Goal: Task Accomplishment & Management: Complete application form

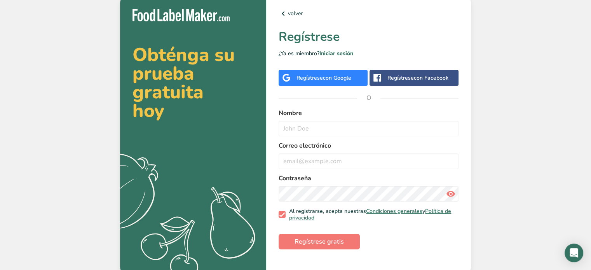
click at [347, 81] on span "con Google" at bounding box center [337, 77] width 28 height 7
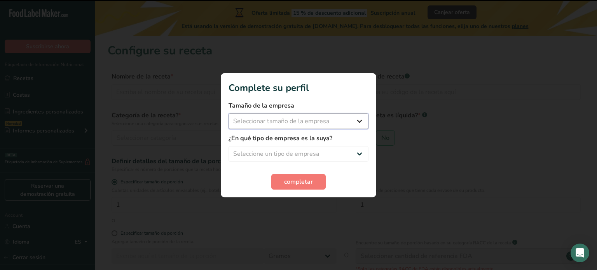
click at [349, 116] on select "Seleccionar tamaño de la empresa Menos de 10 empleados De 10 a 50 empleados De …" at bounding box center [299, 121] width 140 height 16
select select "1"
click at [229, 113] on select "Seleccionar tamaño de la empresa Menos de 10 empleados De 10 a 50 empleados De …" at bounding box center [299, 121] width 140 height 16
click at [311, 156] on select "Seleccione un tipo de empresa Fabricante de alimentos envasados Restaurante y c…" at bounding box center [299, 154] width 140 height 16
select select "5"
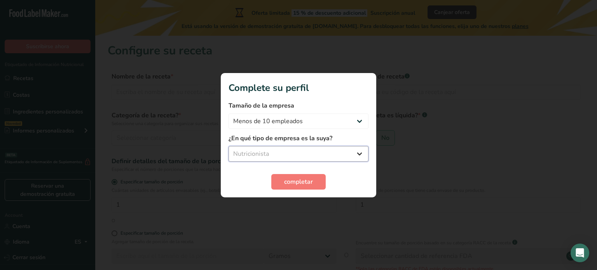
click at [229, 146] on select "Seleccione un tipo de empresa Fabricante de alimentos envasados Restaurante y c…" at bounding box center [299, 154] width 140 height 16
click at [293, 183] on span "completar" at bounding box center [298, 181] width 29 height 9
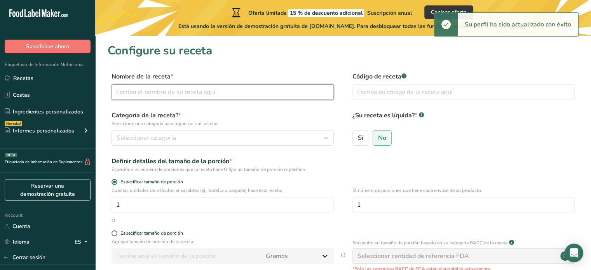
click at [181, 95] on input "text" at bounding box center [223, 92] width 222 height 16
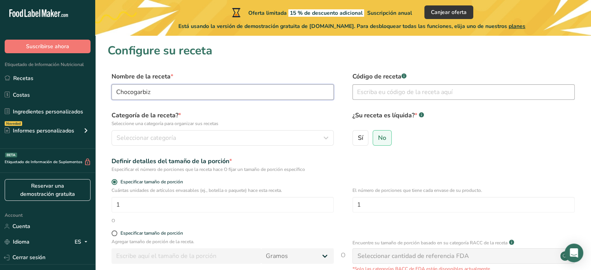
type input "Chocogarbiz"
click at [437, 89] on input "text" at bounding box center [463, 92] width 222 height 16
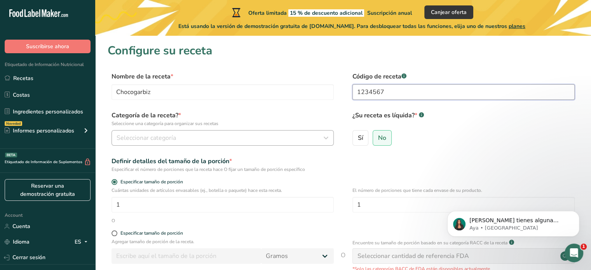
type input "1234567"
click at [150, 134] on span "Seleccionar categoría" at bounding box center [146, 137] width 59 height 9
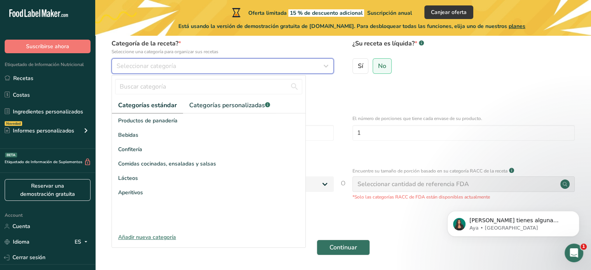
scroll to position [99, 0]
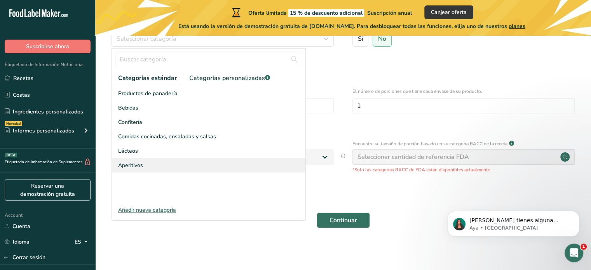
click at [150, 172] on div "Aperitivos" at bounding box center [209, 165] width 194 height 14
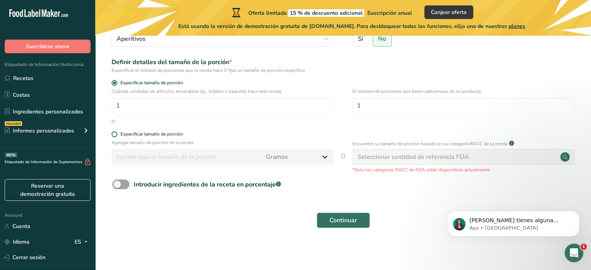
click at [115, 135] on span at bounding box center [115, 134] width 6 height 6
click at [115, 135] on input "Especificar tamaño de porción" at bounding box center [114, 134] width 5 height 5
radio input "true"
radio input "false"
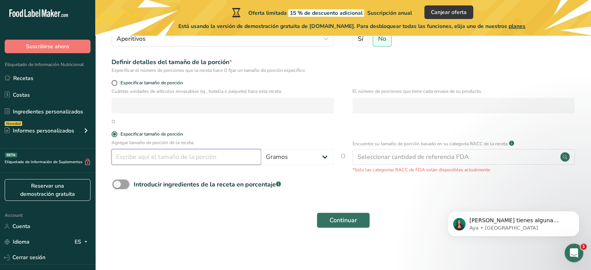
click at [159, 156] on input "number" at bounding box center [187, 157] width 150 height 16
type input "46"
click at [120, 188] on span at bounding box center [120, 185] width 17 height 10
click at [117, 187] on input "Introducir ingredientes de la receta en porcentaje .a-a{fill:#347362;}.b-a{fill…" at bounding box center [114, 184] width 5 height 5
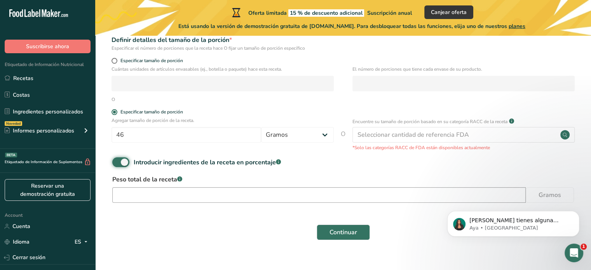
scroll to position [133, 0]
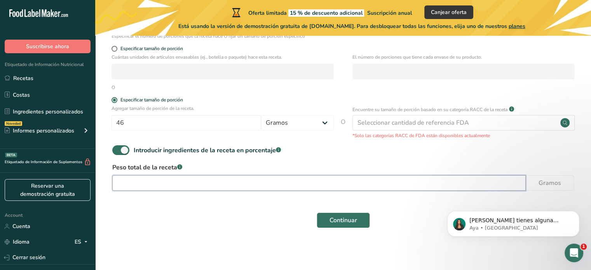
click at [148, 185] on input "number" at bounding box center [318, 183] width 413 height 16
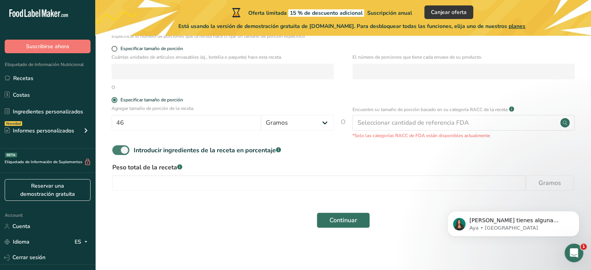
click at [124, 150] on span at bounding box center [120, 150] width 17 height 10
click at [117, 150] on input "Introducir ingredientes de la receta en porcentaje .a-a{fill:#347362;}.b-a{fill…" at bounding box center [114, 150] width 5 height 5
checkbox input "false"
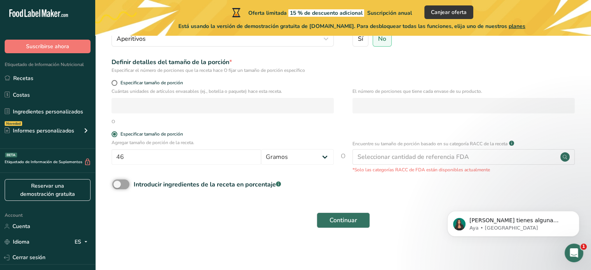
scroll to position [99, 0]
click at [429, 157] on div "Seleccionar cantidad de referencia FDA" at bounding box center [414, 156] width 112 height 9
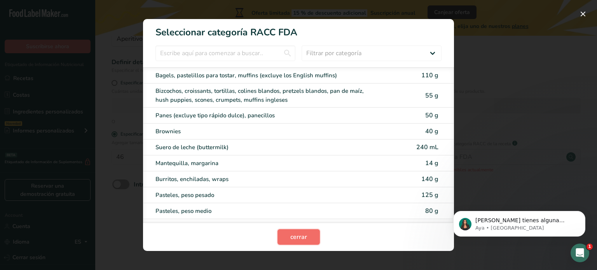
click at [294, 233] on span "cerrar" at bounding box center [298, 236] width 17 height 9
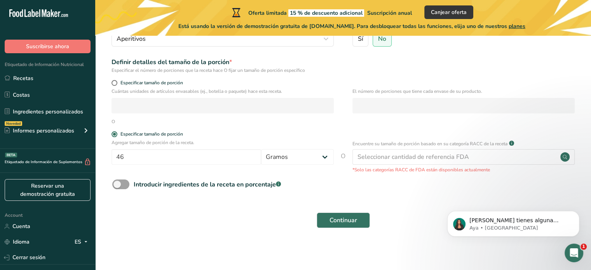
scroll to position [60, 0]
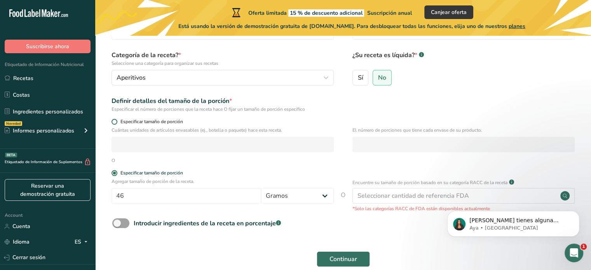
click at [113, 120] on span at bounding box center [115, 122] width 6 height 6
click at [113, 120] on input "Especificar tamaño de porción" at bounding box center [114, 121] width 5 height 5
radio input "true"
radio input "false"
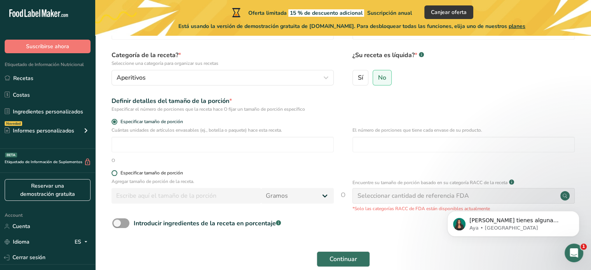
click at [117, 174] on span "Especificar tamaño de porción" at bounding box center [150, 173] width 66 height 6
click at [117, 174] on input "Especificar tamaño de porción" at bounding box center [114, 173] width 5 height 5
radio input "true"
radio input "false"
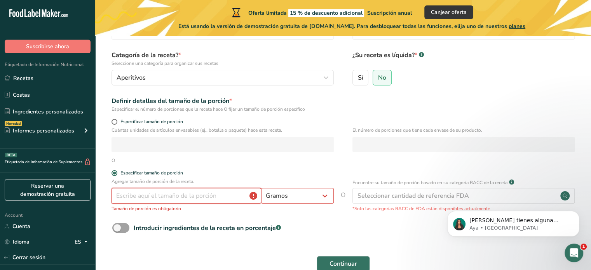
drag, startPoint x: 138, startPoint y: 196, endPoint x: 144, endPoint y: 197, distance: 5.5
click at [144, 197] on input "number" at bounding box center [187, 196] width 150 height 16
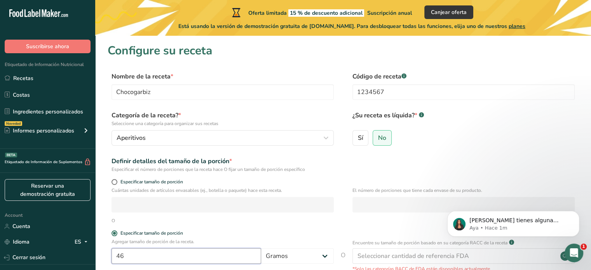
scroll to position [99, 0]
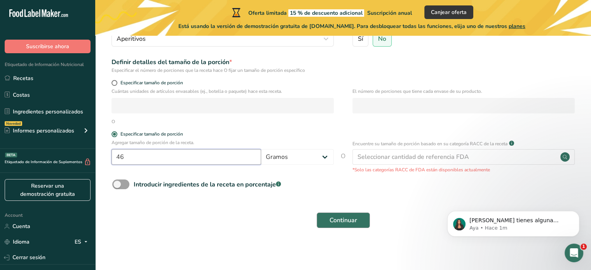
type input "46"
click at [331, 217] on span "Continuar" at bounding box center [344, 220] width 28 height 9
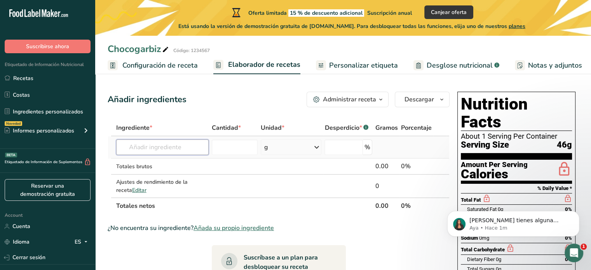
click at [163, 146] on input "text" at bounding box center [162, 148] width 92 height 16
type input "2"
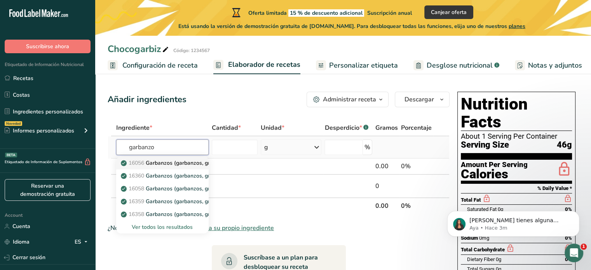
type input "garbanzo"
click at [178, 161] on p "16056 Garbanzos (garbanzos, gramo [PERSON_NAME]), semillas maduras, crudos" at bounding box center [228, 163] width 212 height 8
type input "Chickpeas (garbanzo beans, bengal gram), mature seeds, raw"
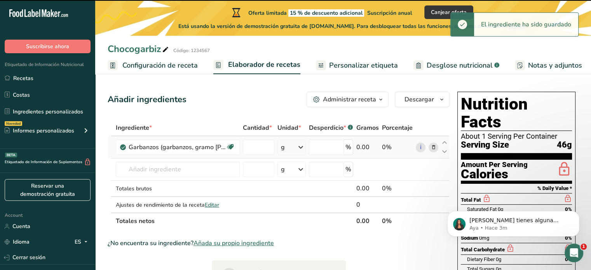
type input "0"
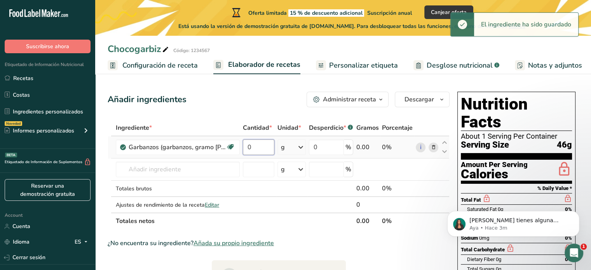
click at [267, 147] on input "0" at bounding box center [258, 148] width 31 height 16
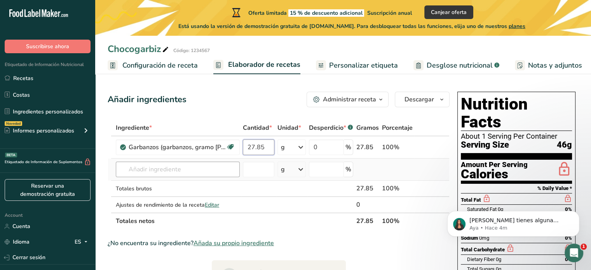
type input "27.85"
click at [158, 170] on div "Ingrediente * Cantidad * Unidad * Desperdicio * .a-a{fill:#347362;}.b-a{fill:#f…" at bounding box center [279, 175] width 342 height 110
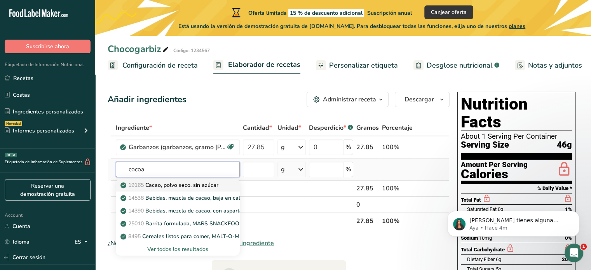
type input "cocoa"
click at [206, 185] on p "19165 Cacao, polvo seco, sin azúcar" at bounding box center [170, 185] width 96 height 8
type input "Cocoa, dry powder, unsweetened"
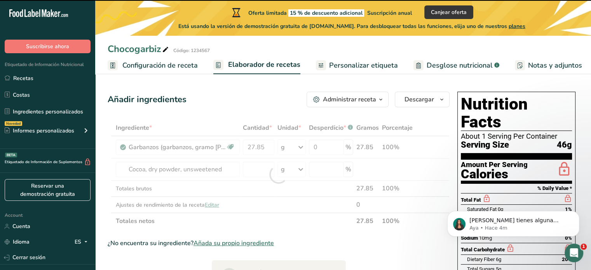
type input "0"
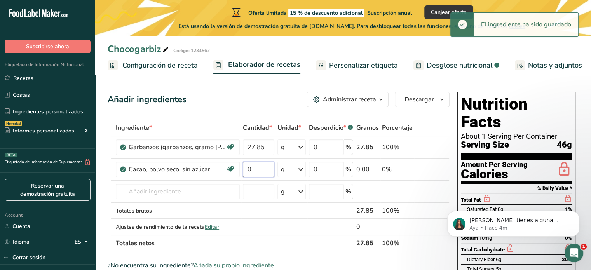
click at [261, 170] on input "0" at bounding box center [258, 170] width 31 height 16
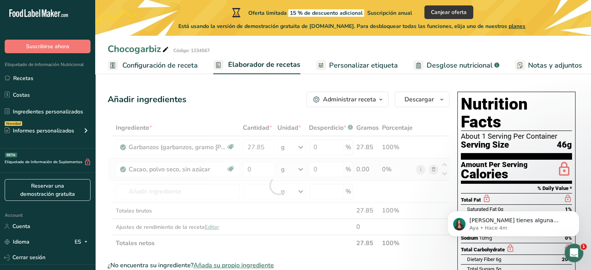
click at [286, 170] on div "Ingrediente * Cantidad * Unidad * Desperdicio * .a-a{fill:#347362;}.b-a{fill:#f…" at bounding box center [279, 186] width 342 height 132
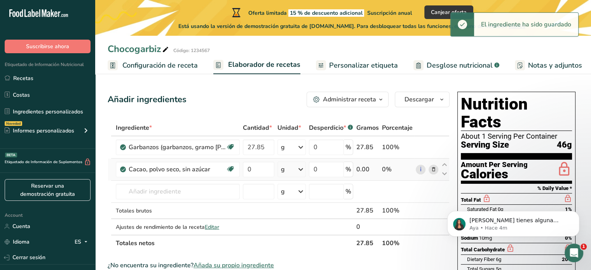
click at [304, 169] on icon at bounding box center [300, 169] width 9 height 14
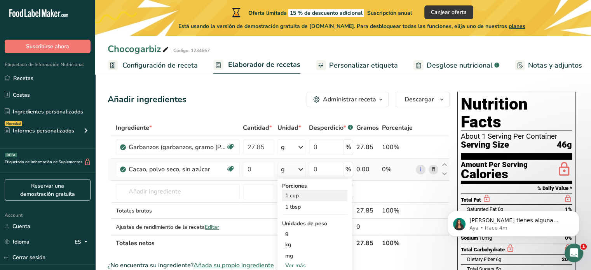
click at [309, 199] on div "1 cup" at bounding box center [314, 195] width 65 height 11
click at [266, 171] on input "0" at bounding box center [258, 170] width 31 height 16
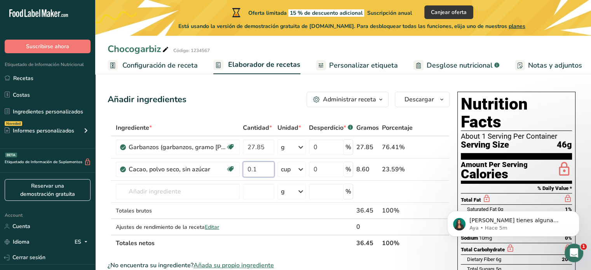
type input "0.1"
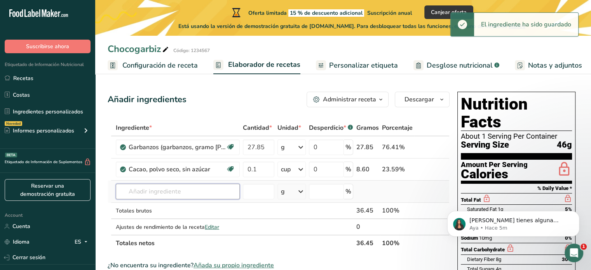
click at [171, 189] on input "text" at bounding box center [178, 192] width 124 height 16
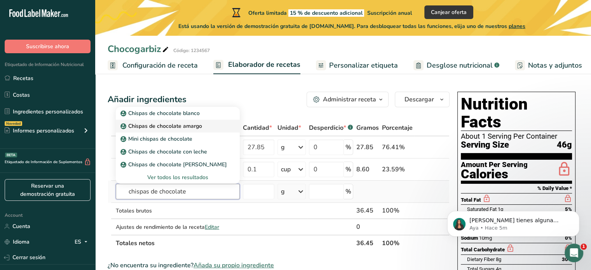
type input "chispas de chocolate"
click at [207, 129] on div "Chispas de chocolate amargo" at bounding box center [171, 126] width 99 height 8
type input "Dark Chocolate Chip"
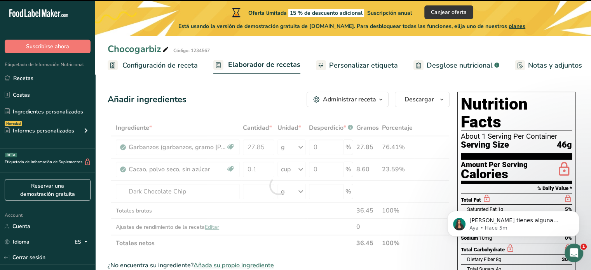
type input "0"
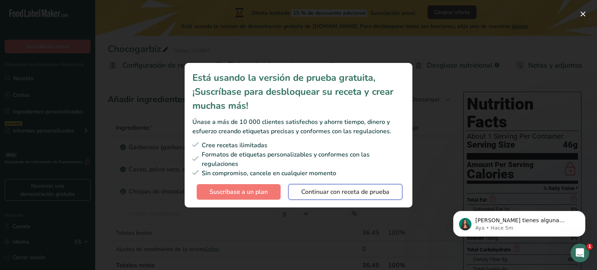
click at [354, 195] on span "Continuar con receta de prueba" at bounding box center [345, 191] width 88 height 9
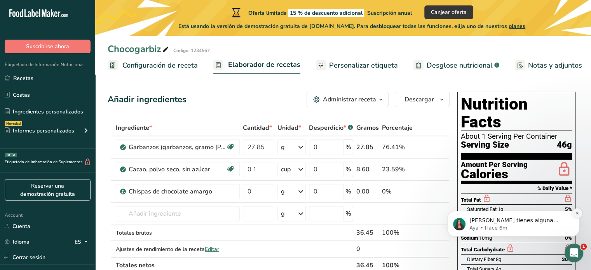
click at [577, 213] on icon "Dismiss notification" at bounding box center [577, 213] width 3 height 3
